Goal: Task Accomplishment & Management: Use online tool/utility

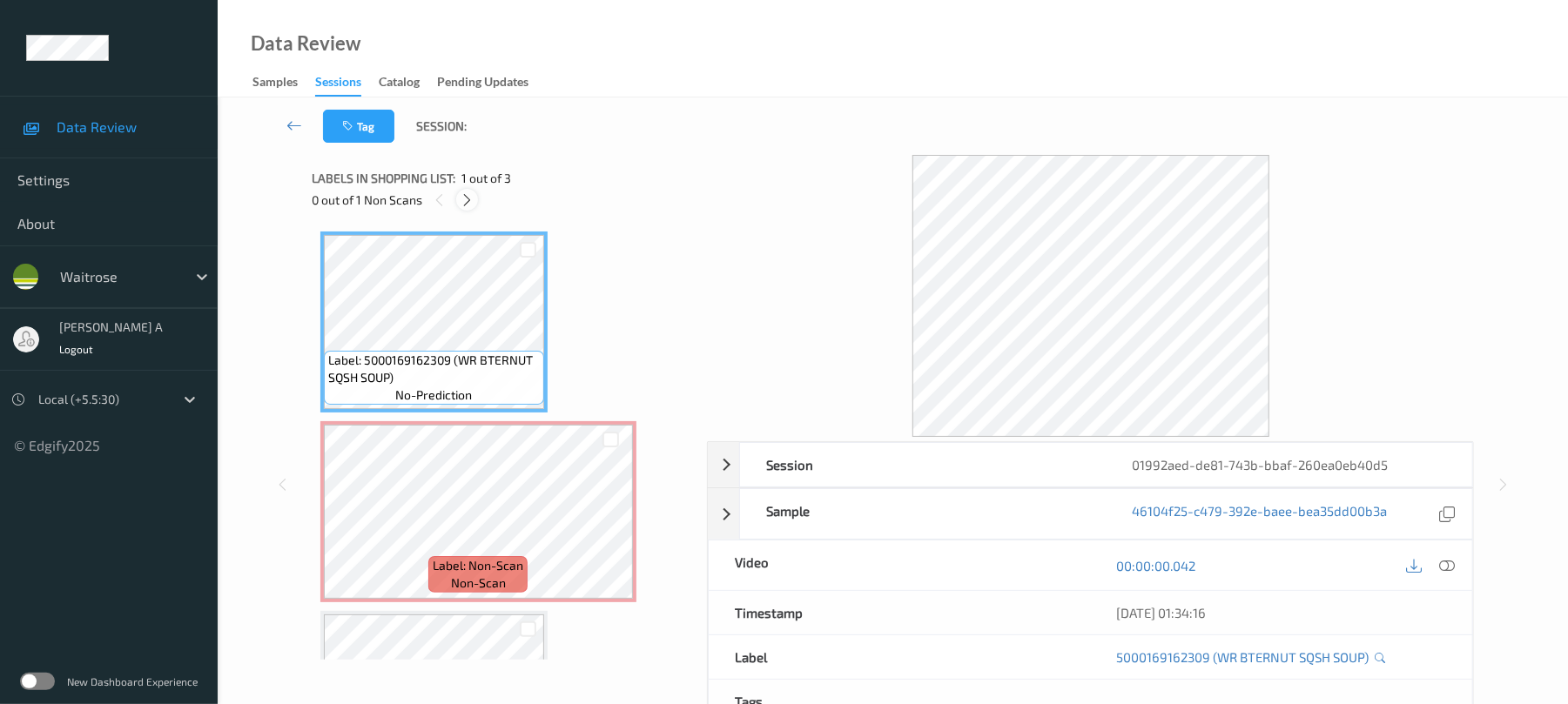
click at [465, 199] on icon at bounding box center [467, 200] width 15 height 16
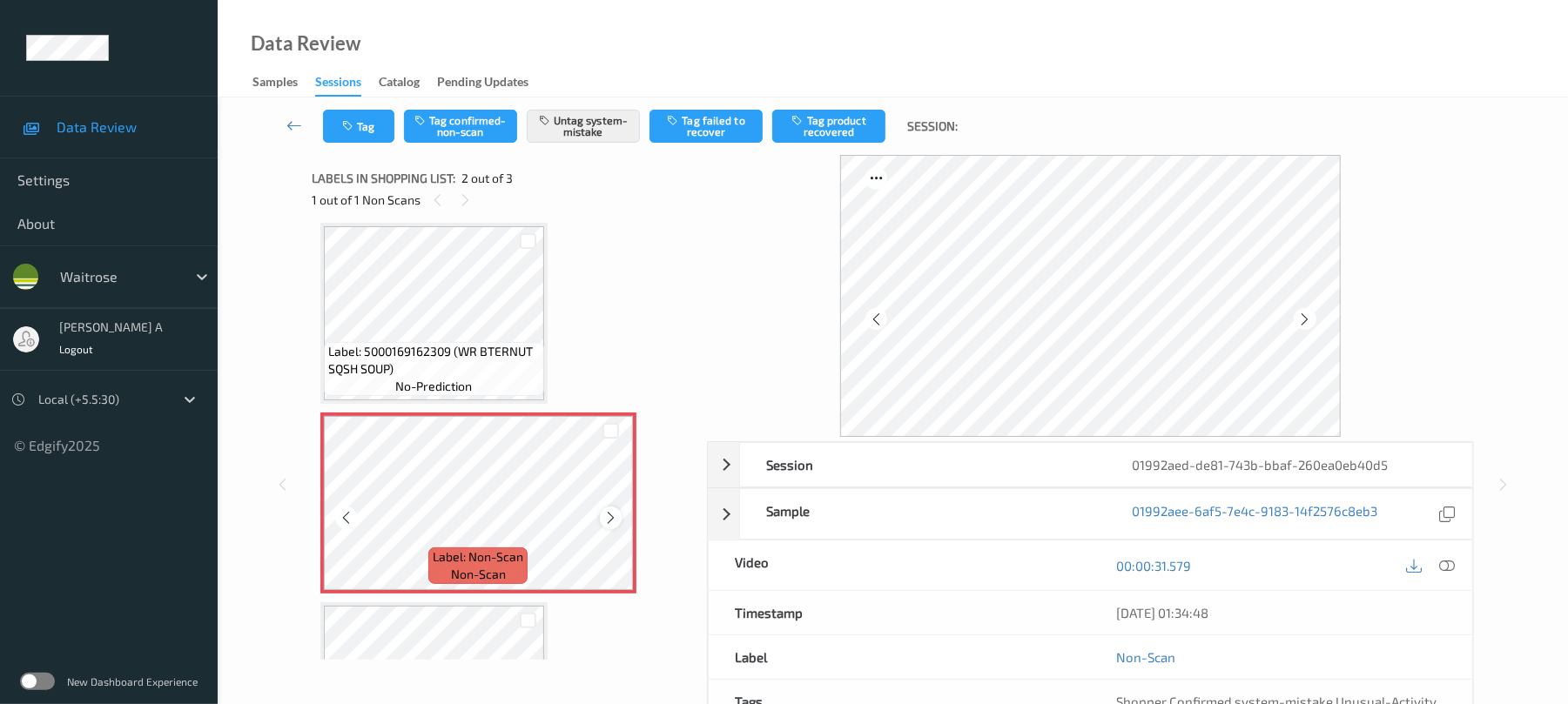
click at [609, 513] on icon at bounding box center [610, 518] width 15 height 16
click at [613, 513] on icon at bounding box center [610, 518] width 15 height 16
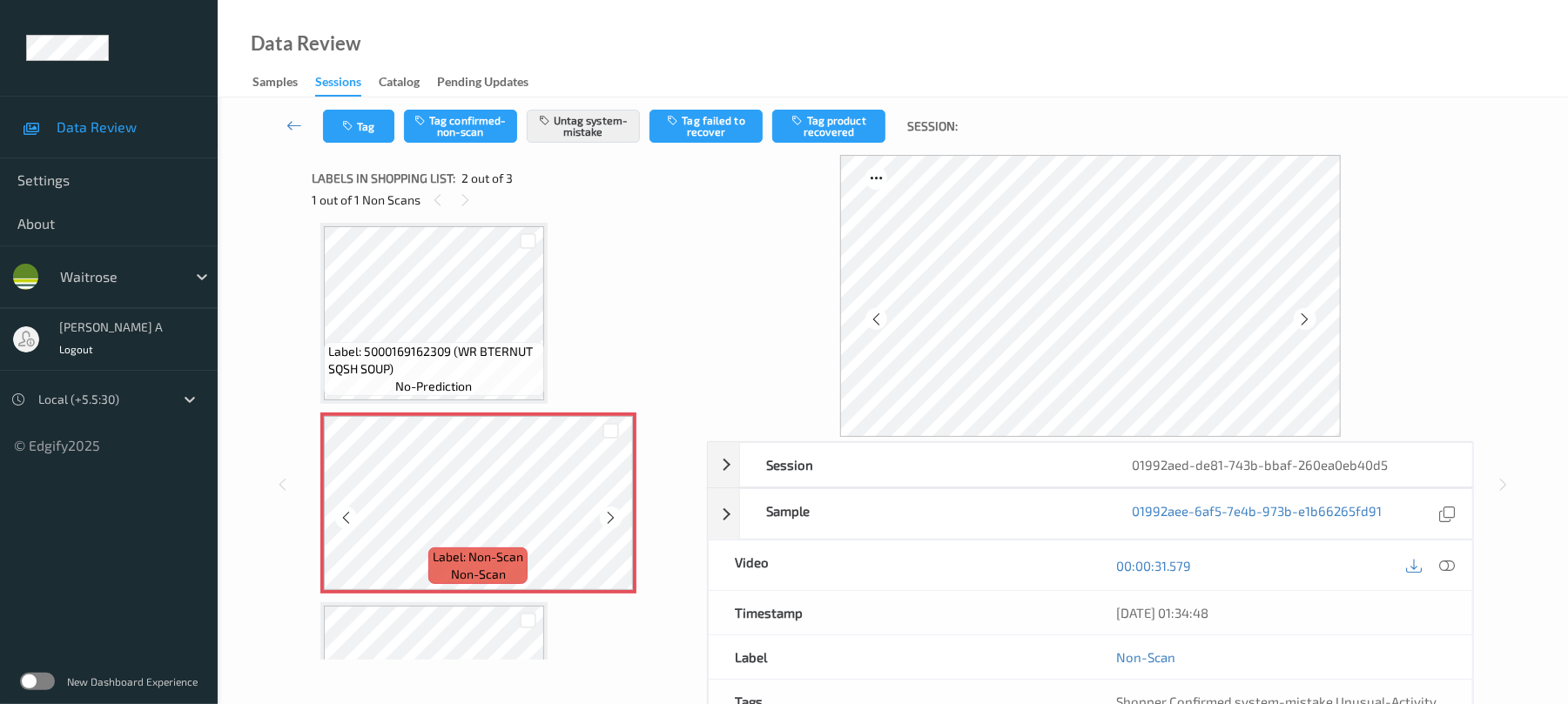
click at [613, 513] on icon at bounding box center [610, 518] width 15 height 16
click at [355, 120] on icon "button" at bounding box center [349, 127] width 15 height 12
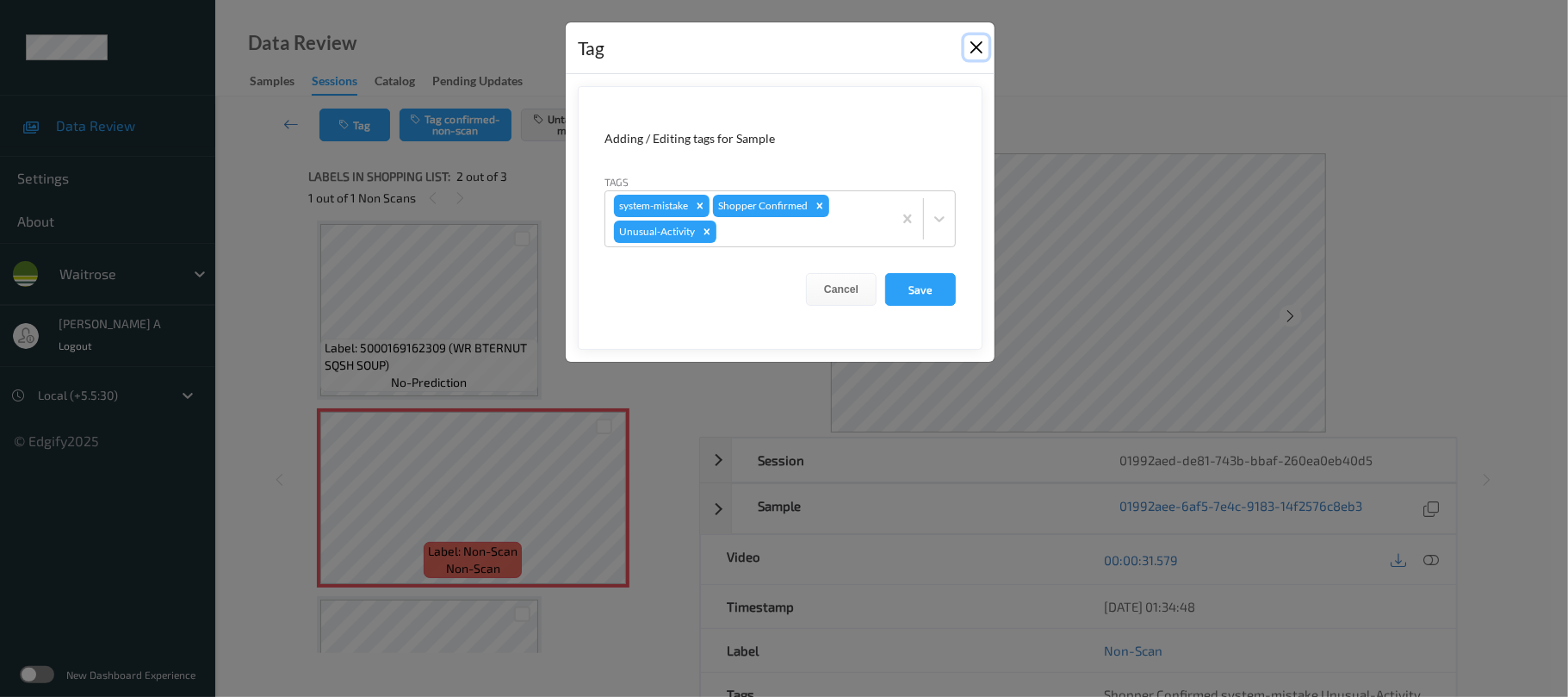
click at [976, 50] on button "Close" at bounding box center [977, 47] width 25 height 25
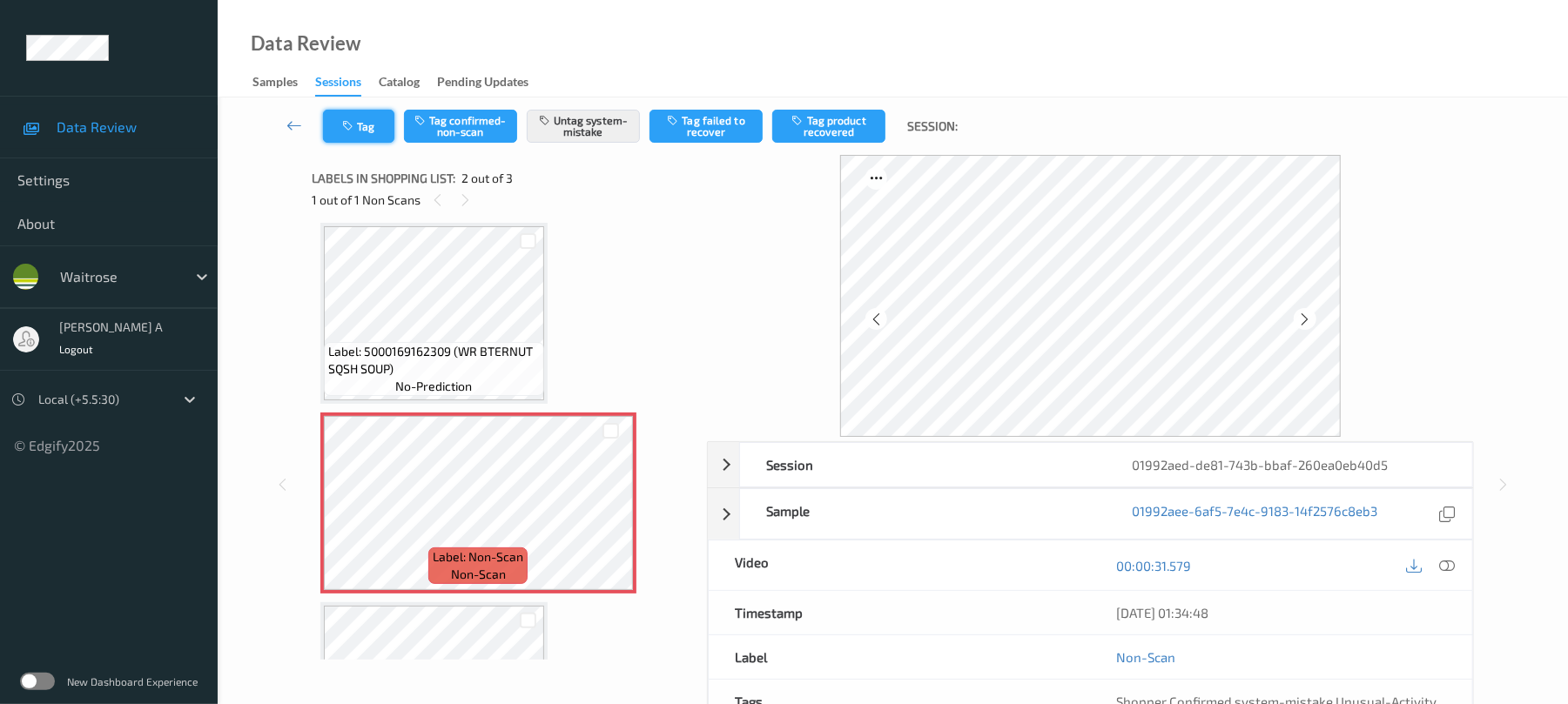
click at [353, 134] on button "Tag" at bounding box center [359, 126] width 72 height 33
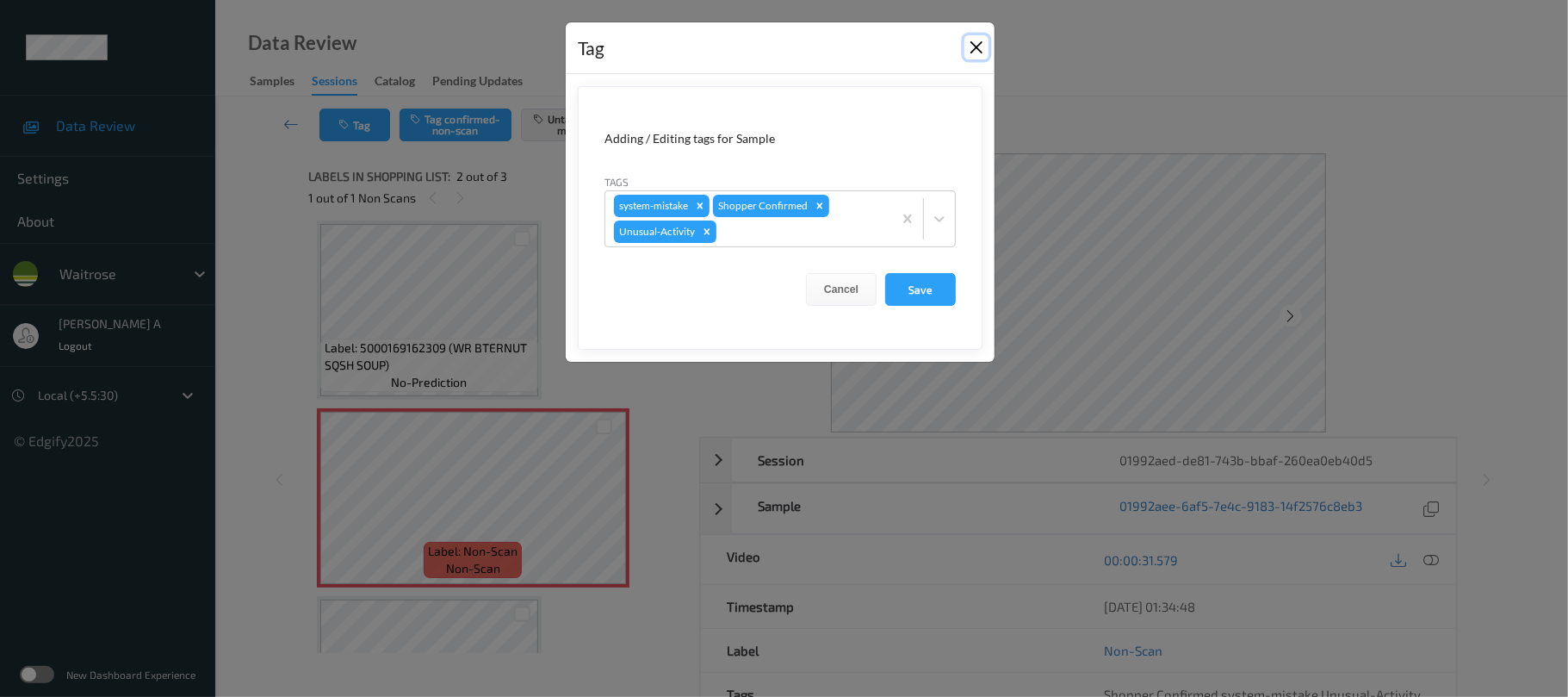
click at [982, 50] on button "Close" at bounding box center [977, 47] width 25 height 25
